Goal: Feedback & Contribution: Contribute content

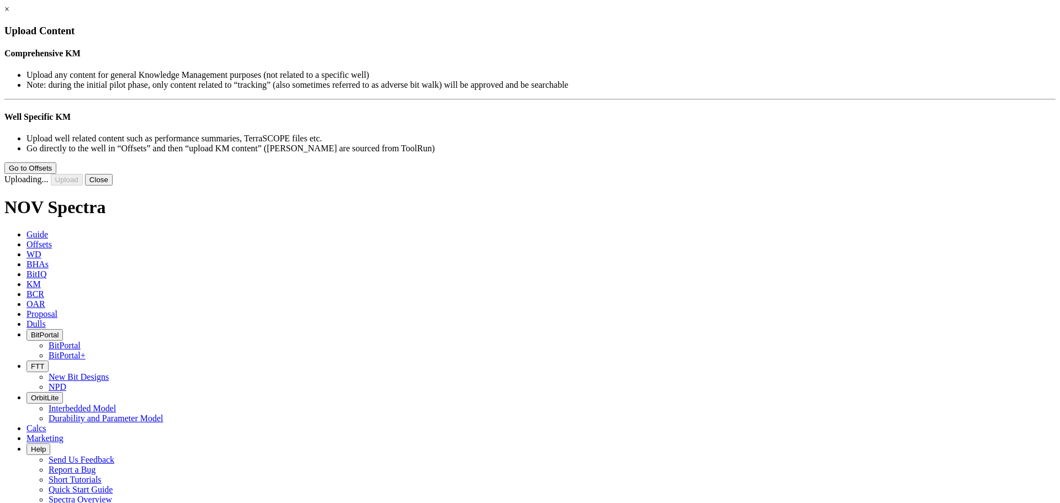
click at [9, 14] on link "×" at bounding box center [6, 8] width 5 height 9
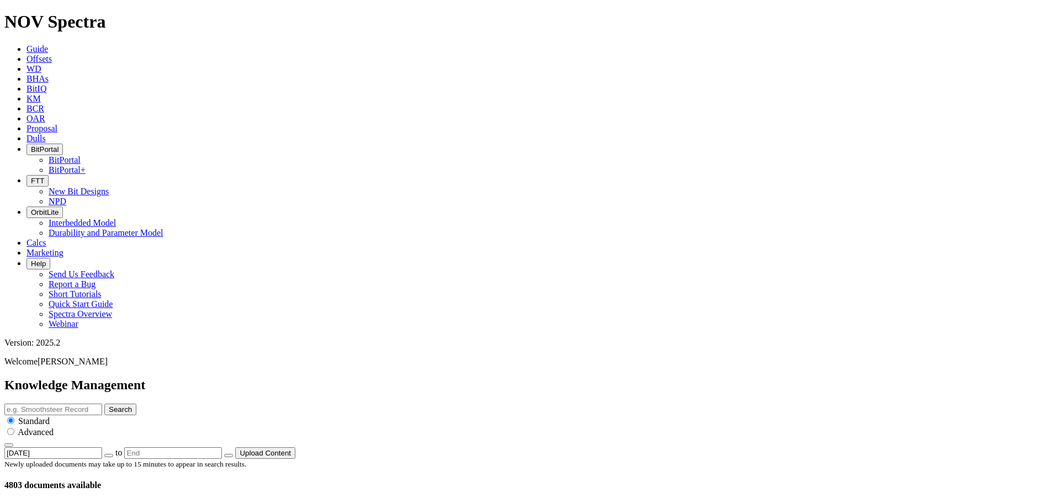
click at [102, 404] on input "text" at bounding box center [53, 410] width 98 height 12
type input "makeup"
click at [104, 404] on button "Search" at bounding box center [120, 410] width 32 height 12
click at [102, 404] on input "makeup" at bounding box center [53, 410] width 98 height 12
type input "makeup torque"
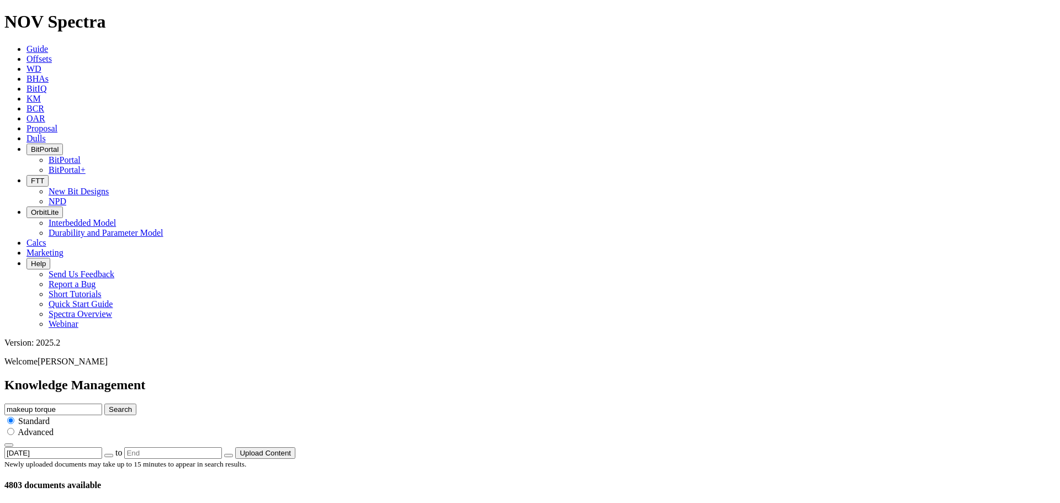
click at [104, 404] on button "Search" at bounding box center [120, 410] width 32 height 12
click at [102, 404] on input "makeup torque" at bounding box center [53, 410] width 98 height 12
click at [295, 447] on button "Upload Content" at bounding box center [265, 453] width 60 height 12
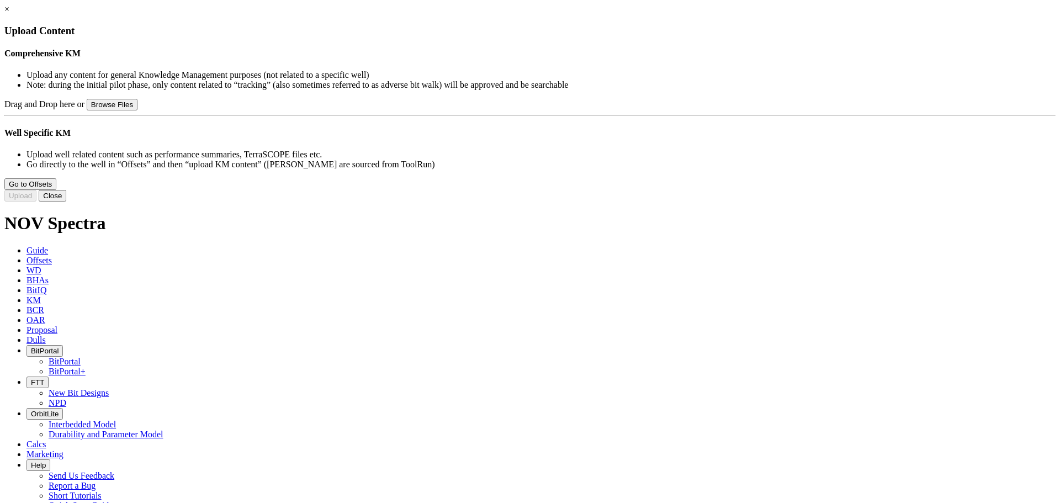
type input "FC Make-up Torque Guidance.pptx"
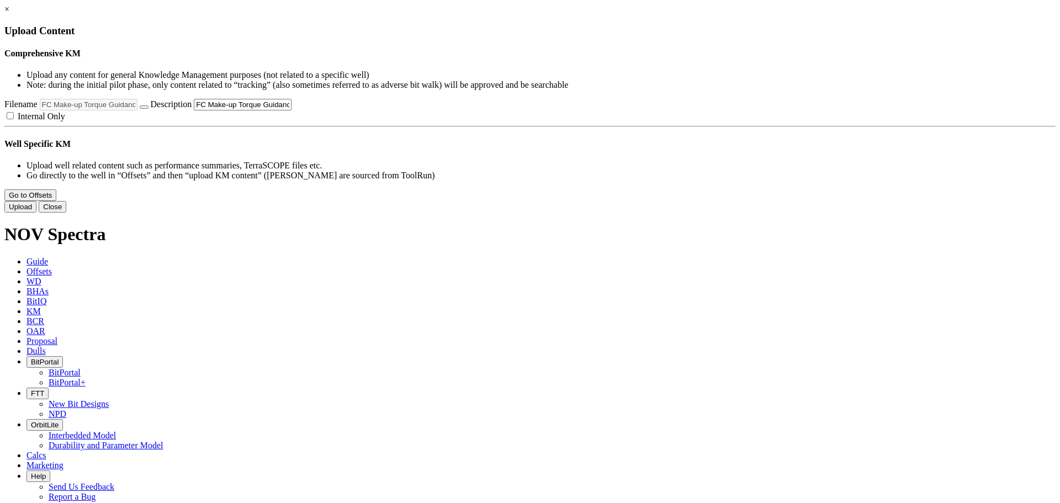
click at [292, 110] on input "FC Make-up Torque Guidance.pptx" at bounding box center [243, 105] width 98 height 12
type input "FC Make-up Torque Guidance Rev 2"
click at [36, 213] on button "Upload" at bounding box center [20, 207] width 32 height 12
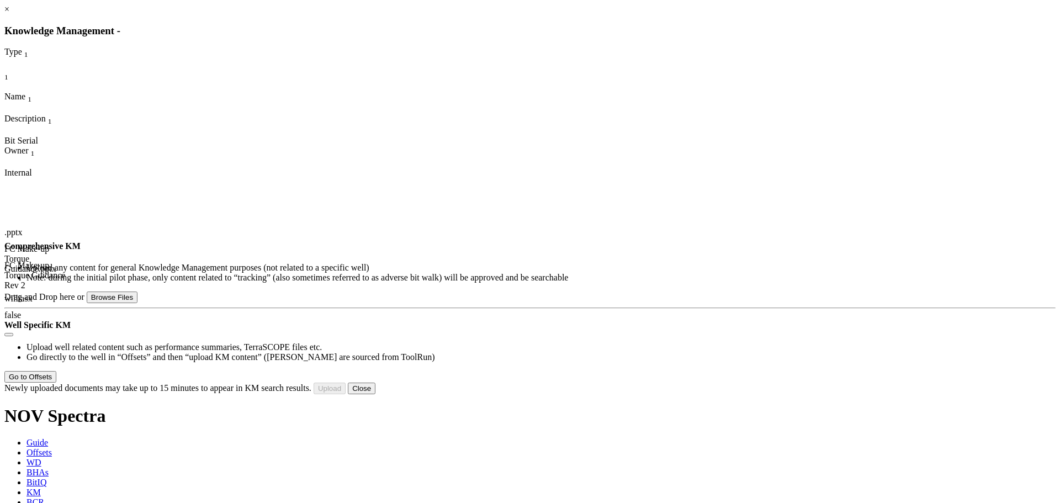
click at [9, 14] on link "×" at bounding box center [6, 8] width 5 height 9
